Goal: Task Accomplishment & Management: Complete application form

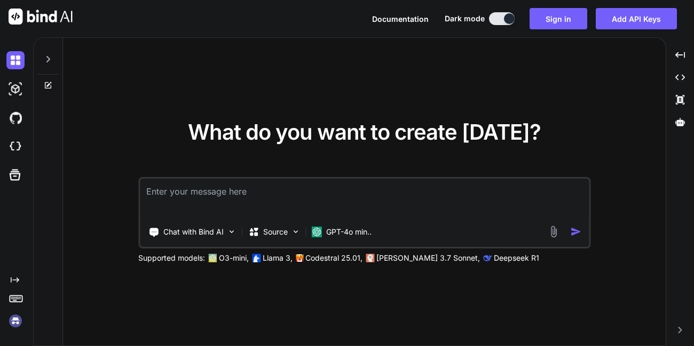
type textarea "x"
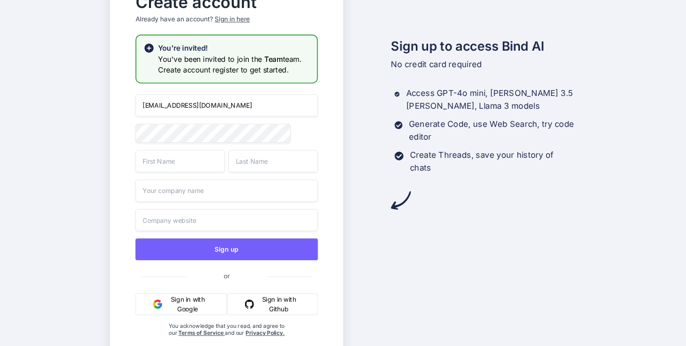
click at [182, 105] on input "[EMAIL_ADDRESS][DOMAIN_NAME]" at bounding box center [226, 105] width 183 height 22
type input "[EMAIL_ADDRESS][DOMAIN_NAME]"
click at [171, 172] on div "[EMAIL_ADDRESS][DOMAIN_NAME] Sign up or Sign in with Google Sign in with Github…" at bounding box center [226, 226] width 183 height 264
click at [171, 172] on input "text" at bounding box center [179, 161] width 89 height 22
type input "App"
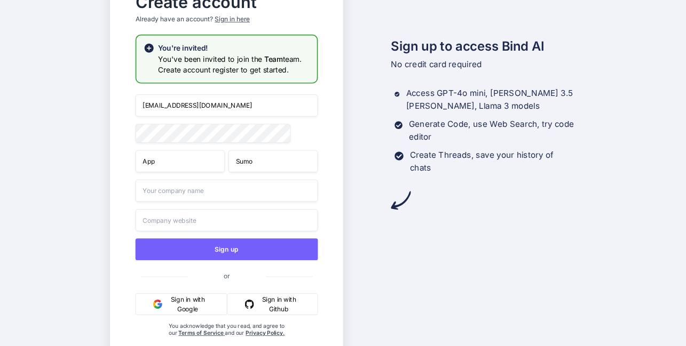
type input "Sumo"
type input "Asdf"
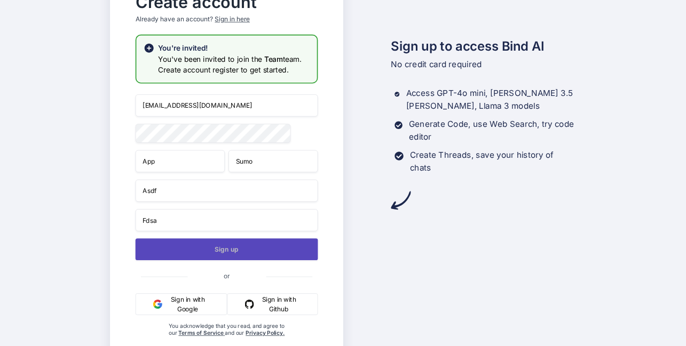
type input "Fdsa"
click at [192, 260] on button "Sign up" at bounding box center [226, 250] width 183 height 22
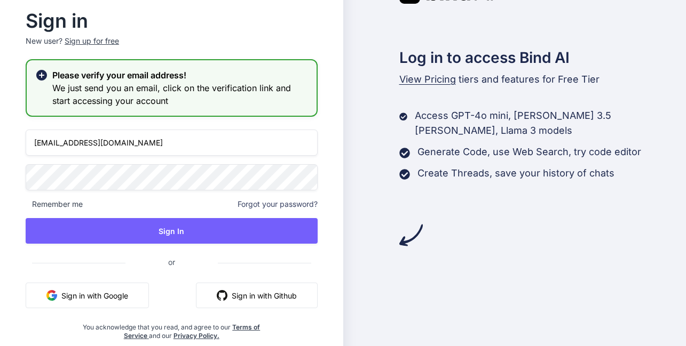
type input "[EMAIL_ADDRESS][DOMAIN_NAME]"
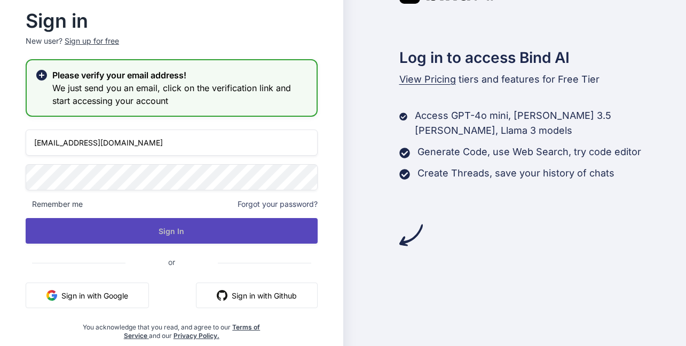
click at [141, 230] on button "Sign In" at bounding box center [172, 231] width 292 height 26
click at [164, 230] on button "Sign In" at bounding box center [172, 231] width 292 height 26
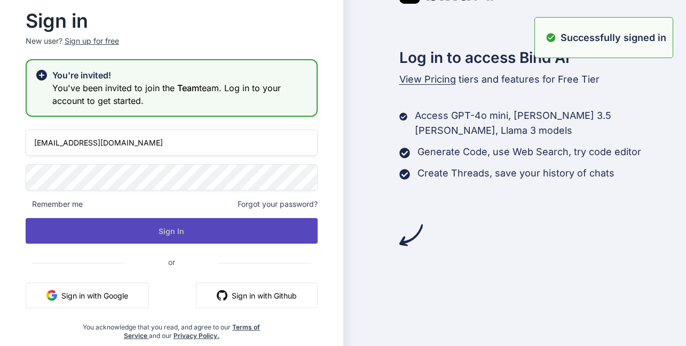
click at [170, 227] on button "Sign In" at bounding box center [172, 231] width 292 height 26
